Goal: Information Seeking & Learning: Find contact information

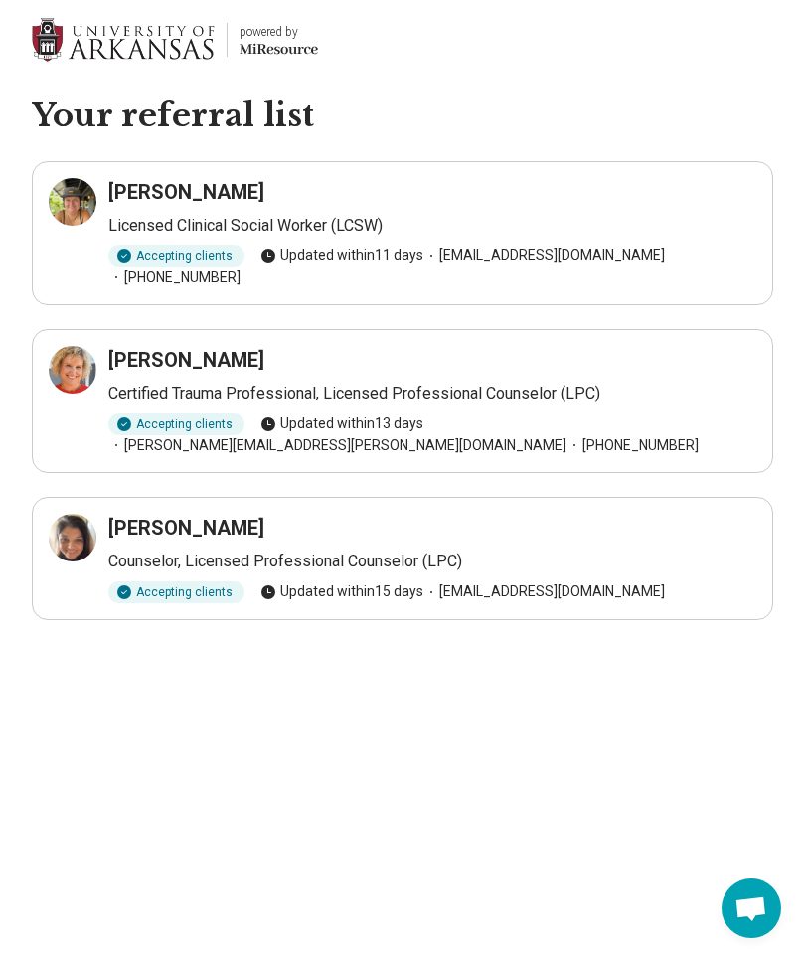
click at [592, 382] on p "Certified Trauma Professional, Licensed Professional Counselor (LPC)" at bounding box center [432, 394] width 648 height 24
click at [200, 346] on h3 "DeAnna Dunn" at bounding box center [186, 360] width 156 height 28
click at [74, 359] on icon at bounding box center [73, 370] width 24 height 24
click at [75, 526] on icon at bounding box center [73, 538] width 24 height 24
click at [76, 197] on icon at bounding box center [77, 197] width 9 height 9
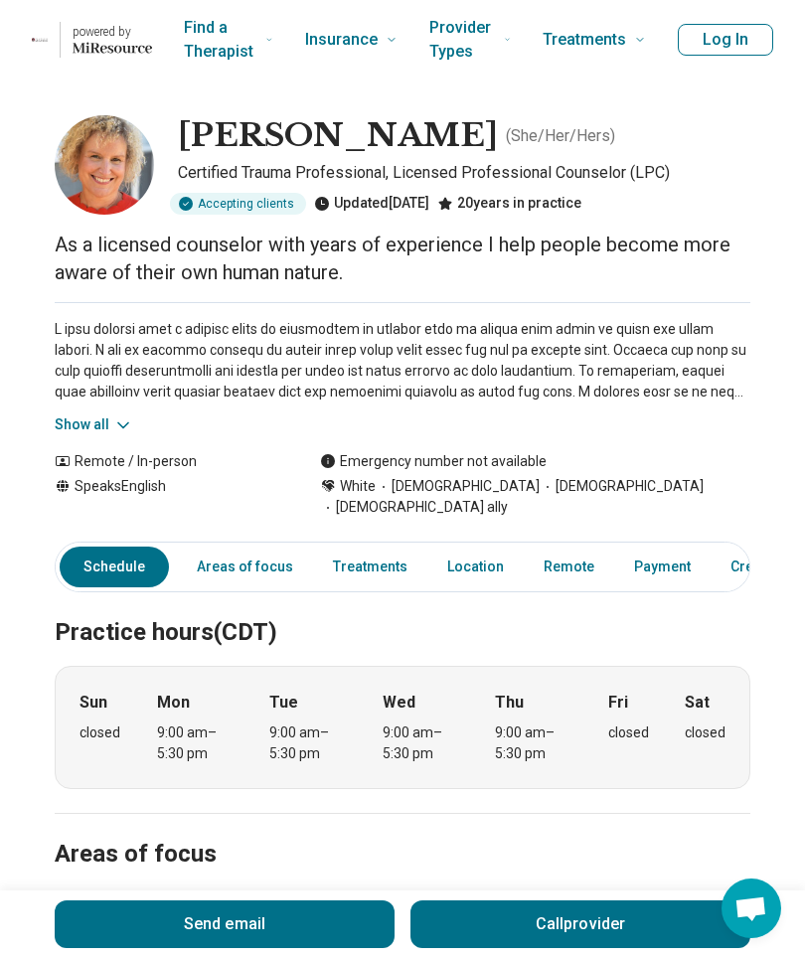
click at [110, 401] on p at bounding box center [403, 361] width 696 height 84
click at [74, 433] on button "Show all" at bounding box center [94, 425] width 79 height 21
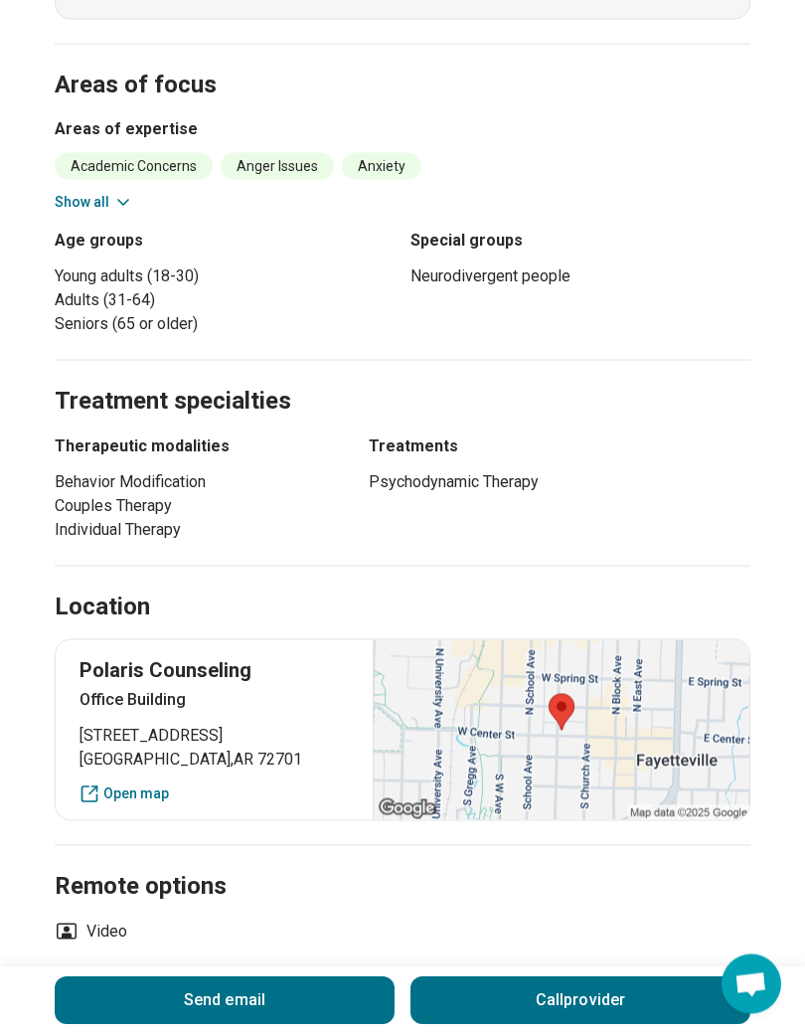
scroll to position [940, 0]
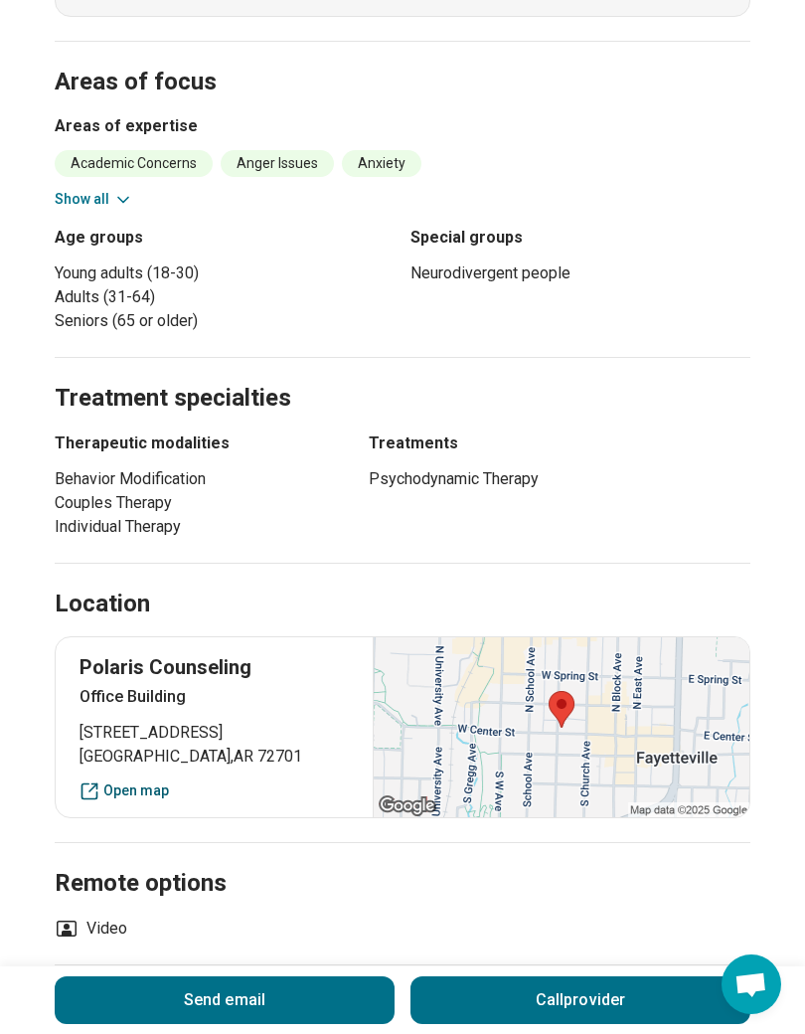
click at [137, 780] on link "Open map" at bounding box center [214, 790] width 269 height 21
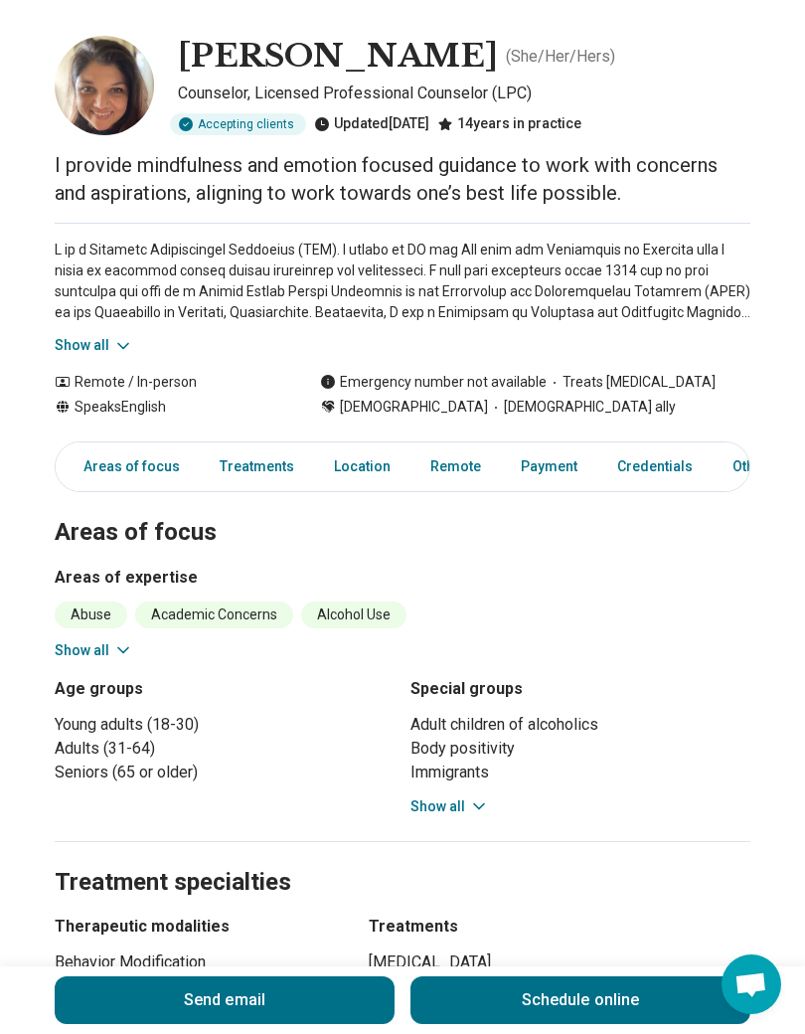
scroll to position [100, 0]
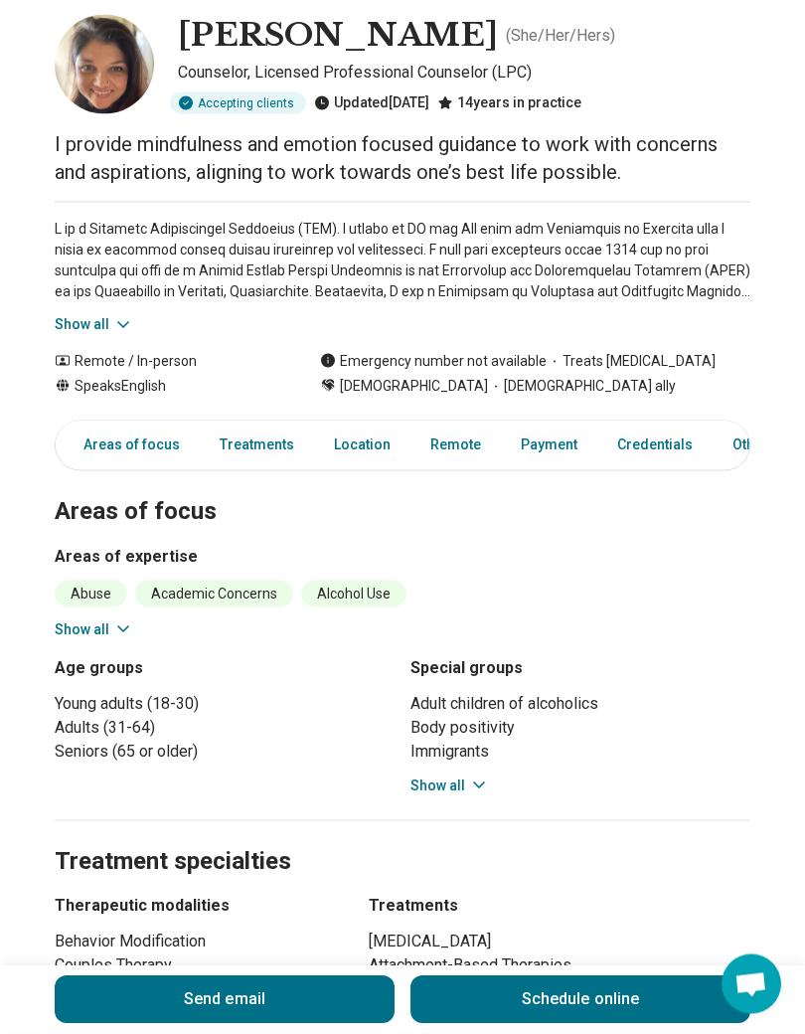
click at [505, 792] on div "Adult children of alcoholics Body positivity Immigrants Neurodivergent people P…" at bounding box center [581, 744] width 340 height 104
click at [472, 784] on icon at bounding box center [479, 785] width 20 height 20
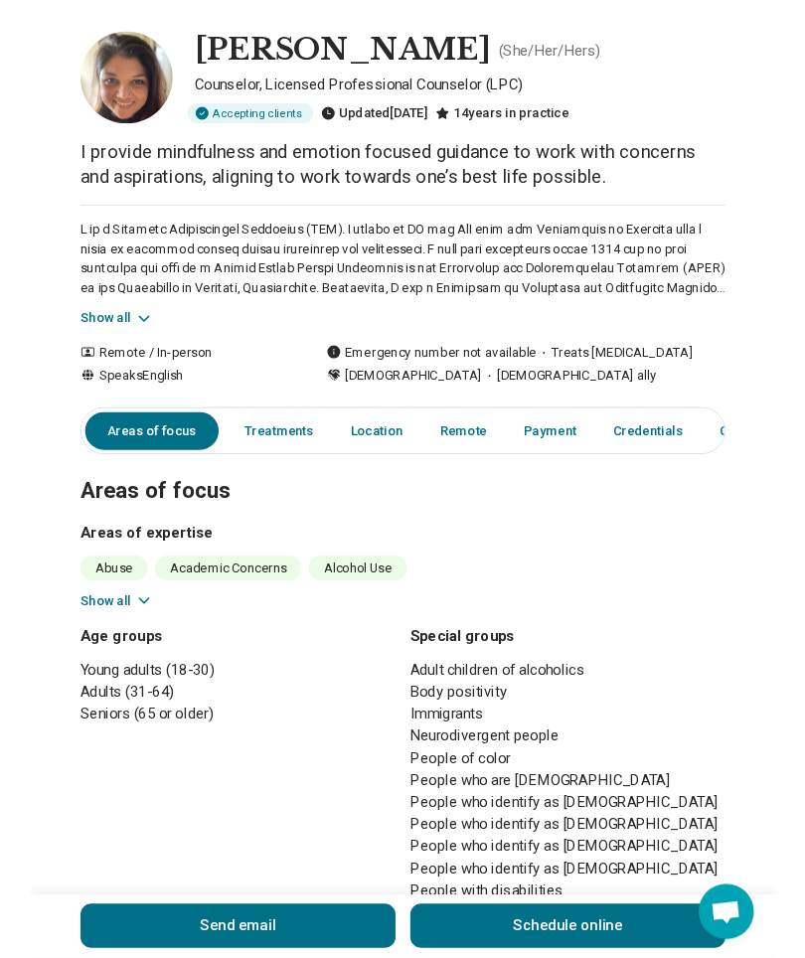
scroll to position [0, 0]
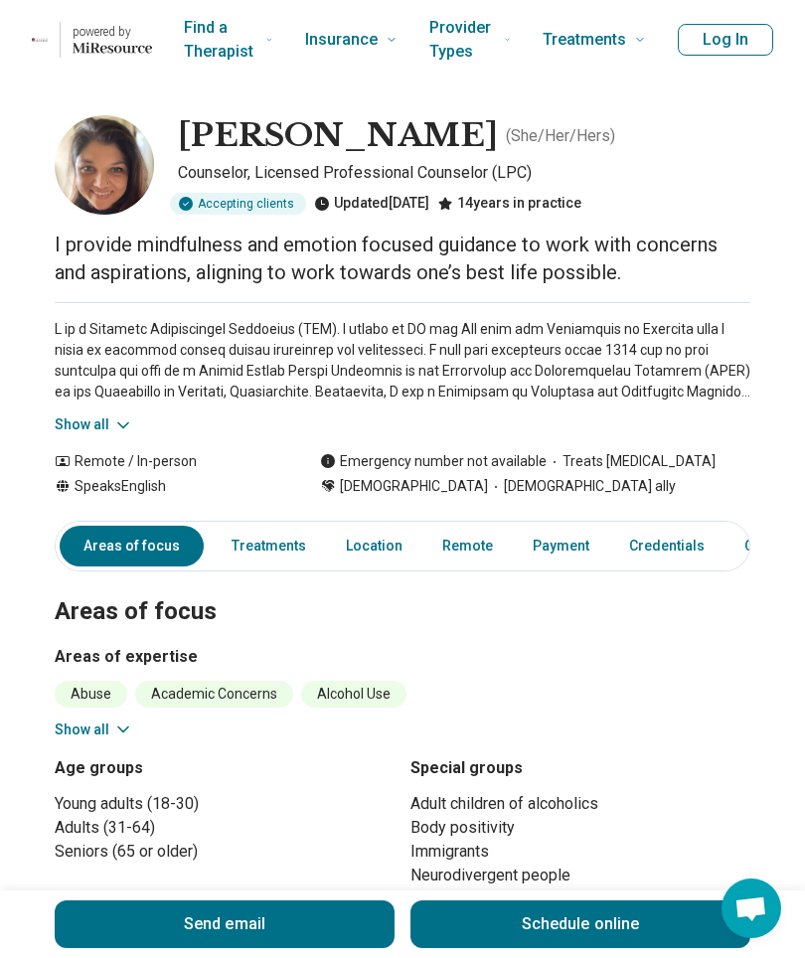
click at [113, 420] on icon at bounding box center [123, 426] width 20 height 20
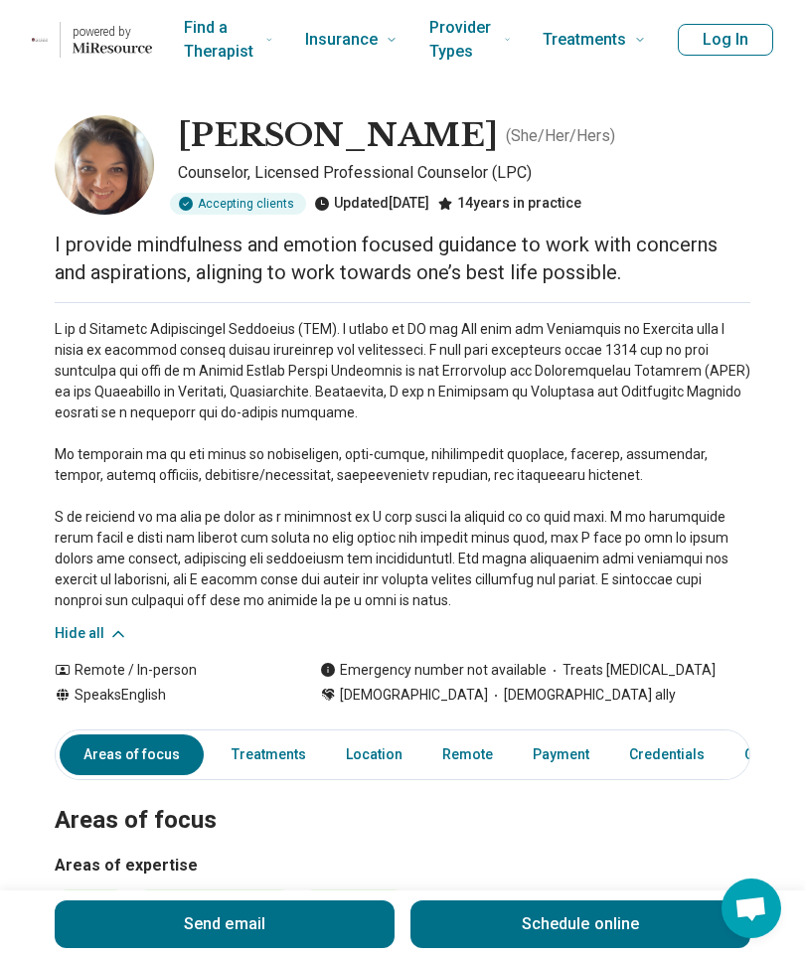
click at [92, 631] on button "Hide all" at bounding box center [92, 633] width 74 height 21
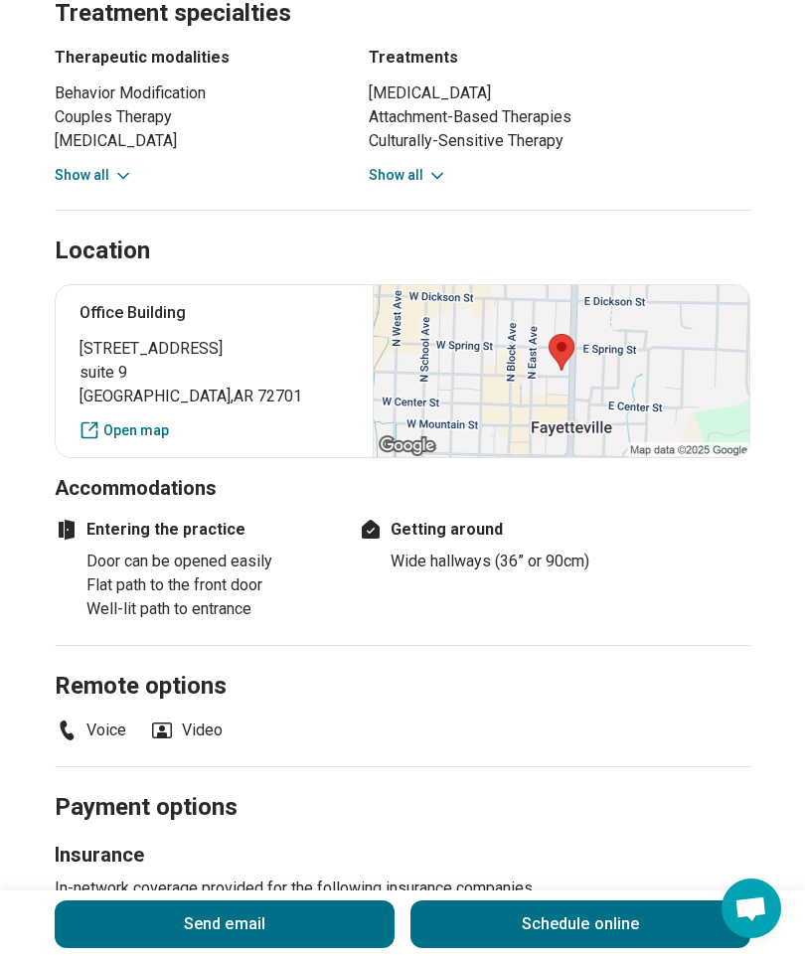
scroll to position [1186, 0]
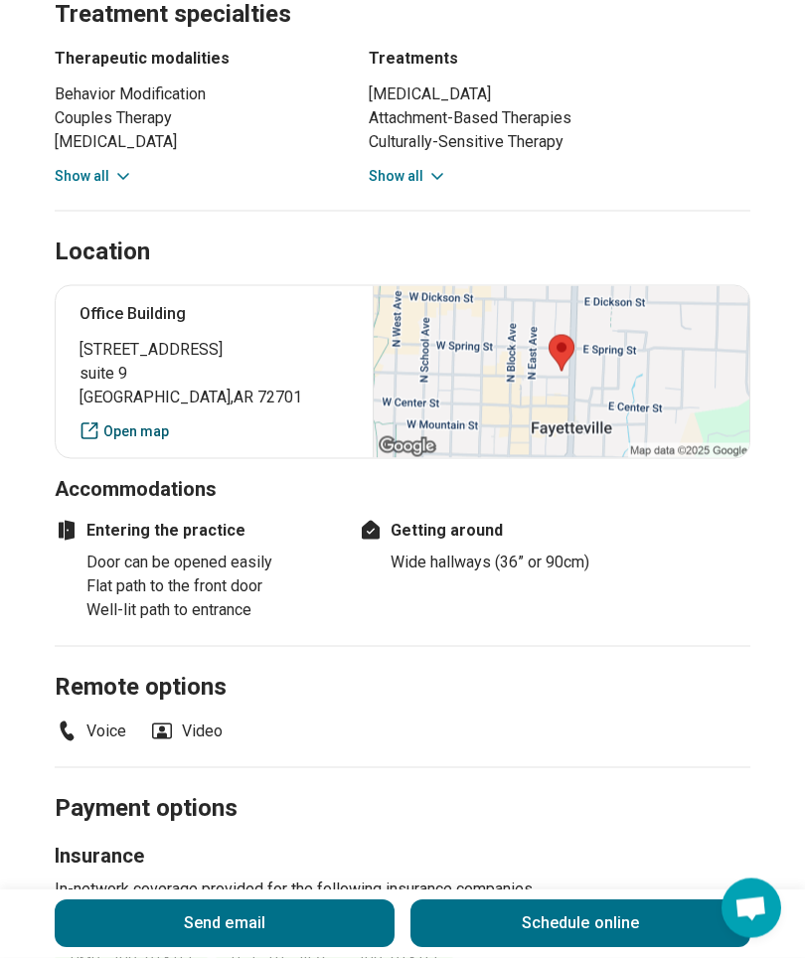
click at [144, 434] on link "Open map" at bounding box center [214, 432] width 269 height 21
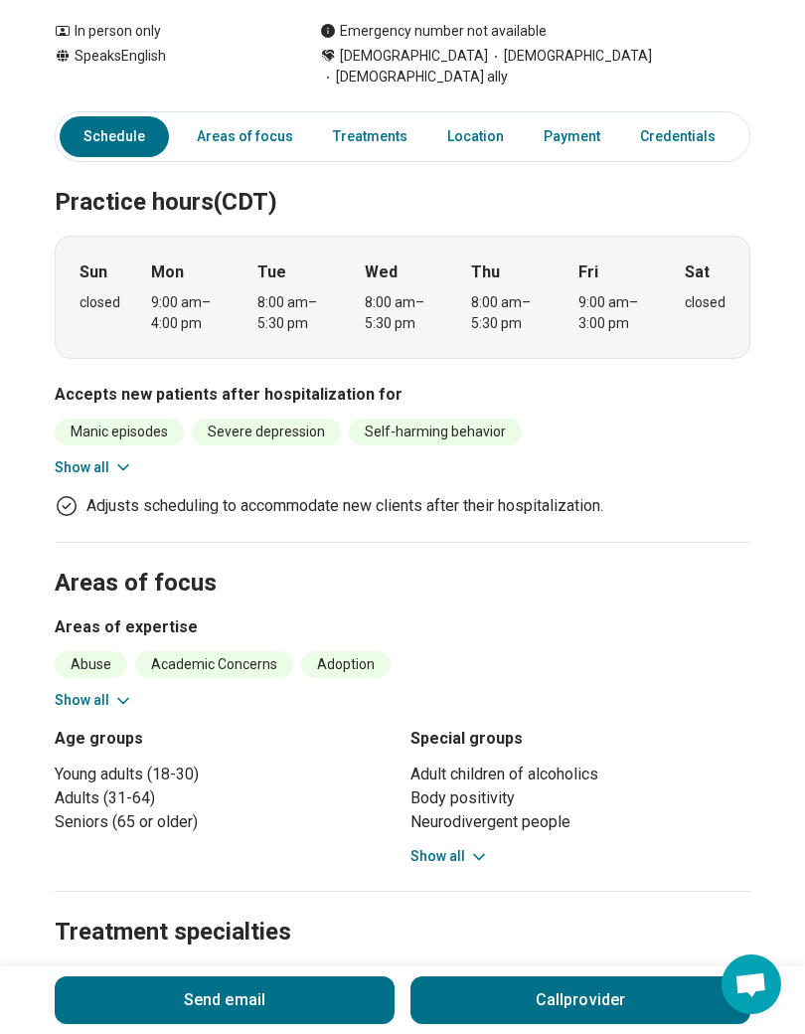
scroll to position [521, 0]
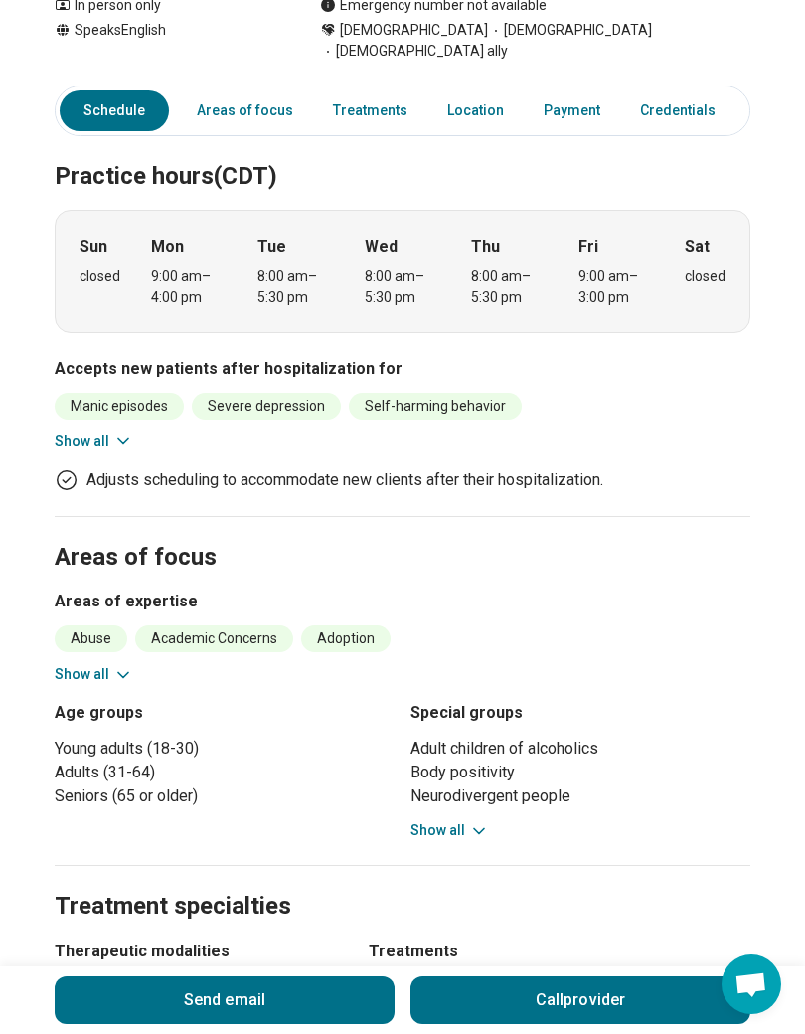
click at [478, 821] on icon at bounding box center [479, 831] width 20 height 20
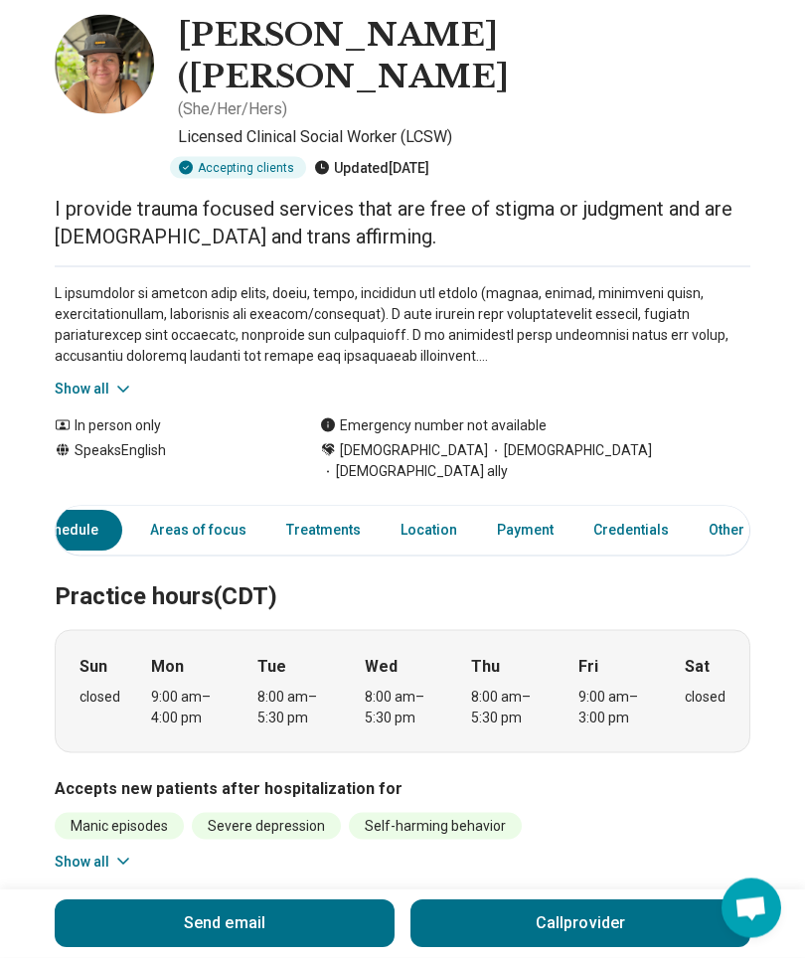
scroll to position [0, 0]
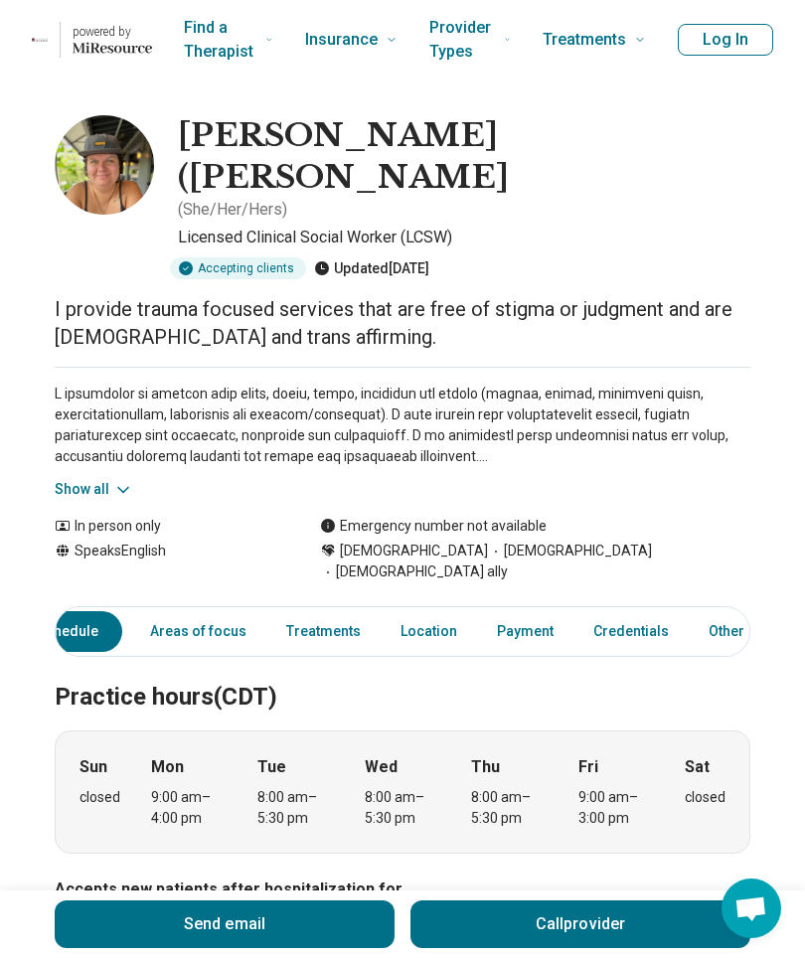
click at [89, 479] on button "Show all" at bounding box center [94, 489] width 79 height 21
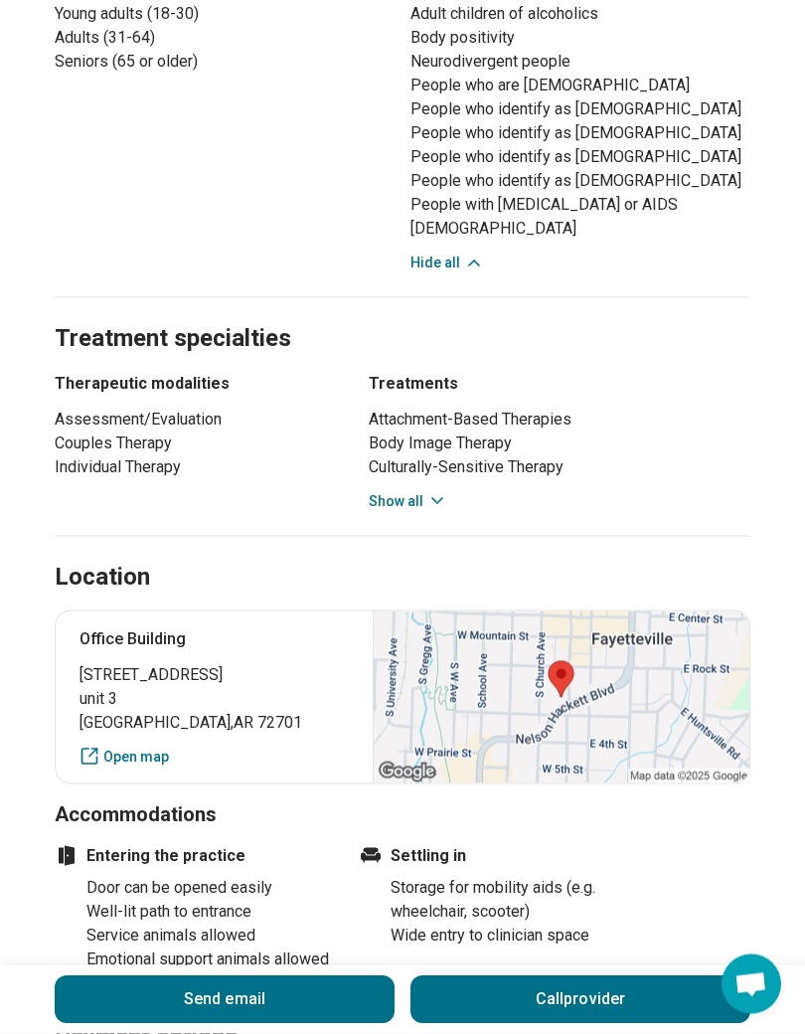
scroll to position [1489, 0]
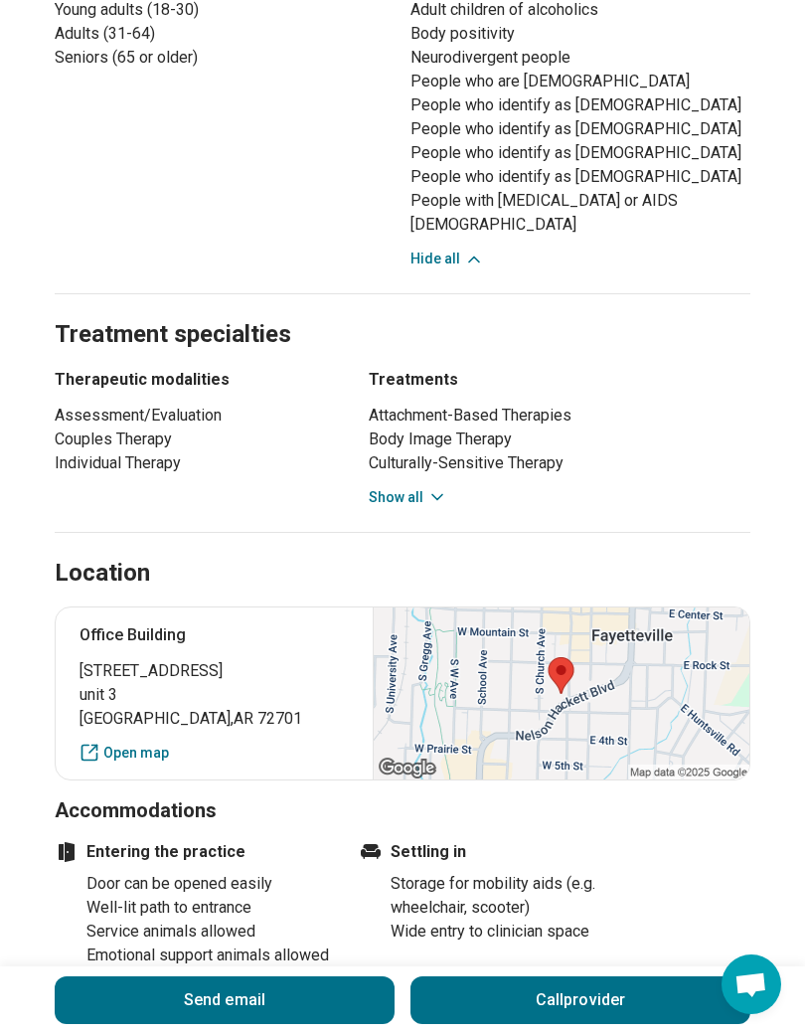
click at [685, 607] on div at bounding box center [561, 693] width 377 height 172
click at [152, 743] on link "Open map" at bounding box center [214, 753] width 269 height 21
